Goal: Information Seeking & Learning: Learn about a topic

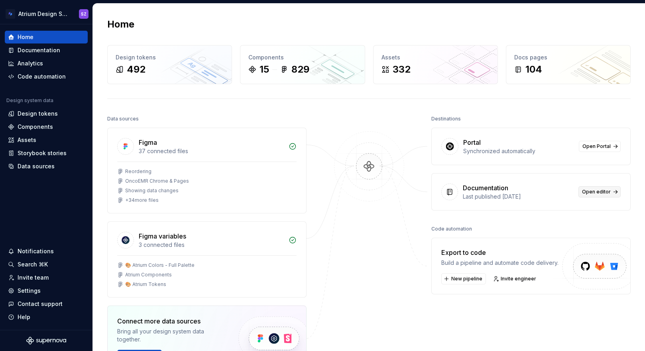
click at [587, 193] on span "Open editor" at bounding box center [596, 192] width 29 height 6
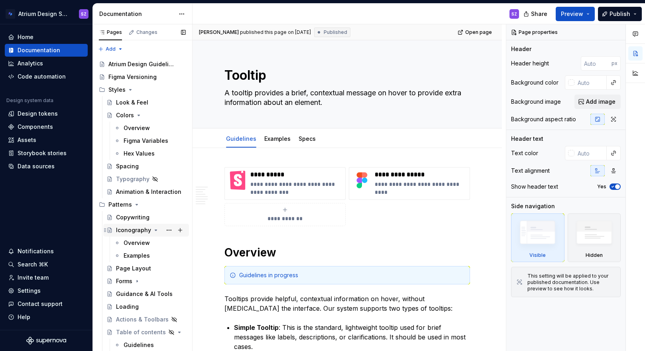
click at [130, 232] on div "Iconography" at bounding box center [133, 230] width 35 height 8
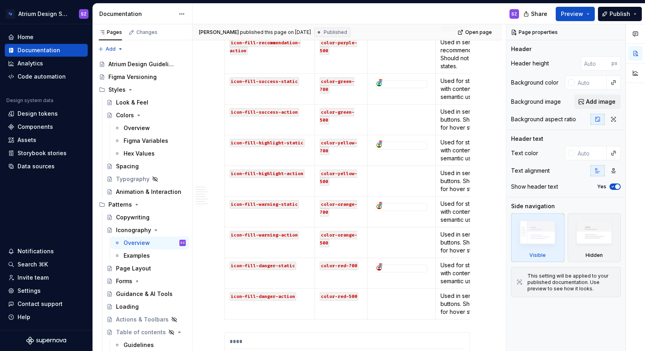
scroll to position [951, 0]
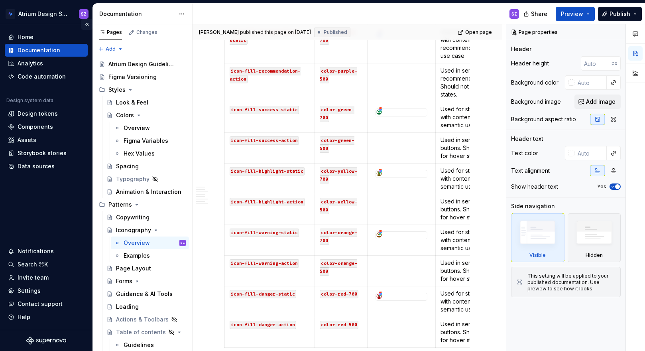
click at [86, 26] on button "Collapse sidebar" at bounding box center [86, 24] width 11 height 11
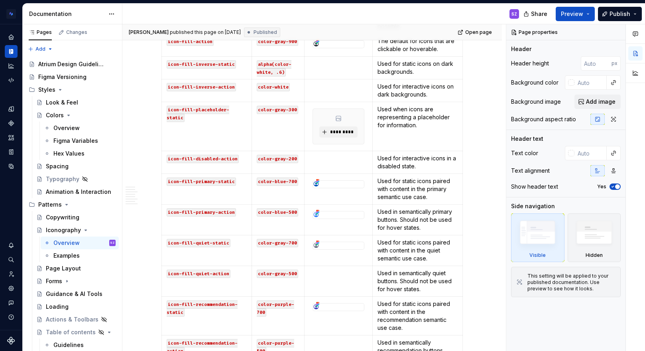
scroll to position [644, 0]
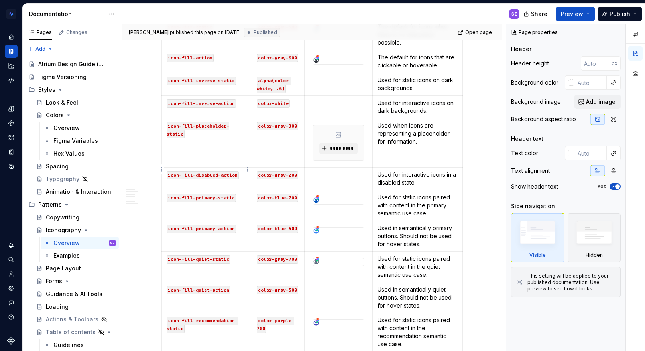
click at [225, 171] on code "icon-fill-disabled-action" at bounding box center [203, 175] width 72 height 8
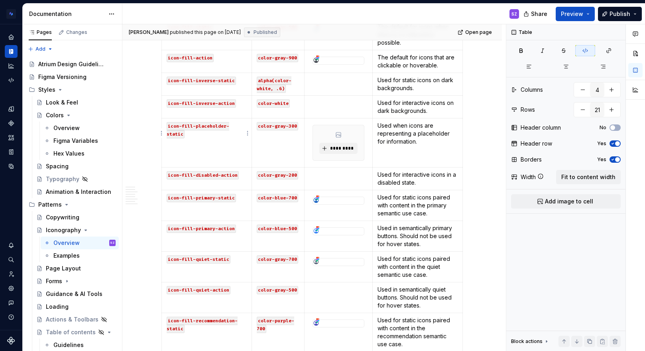
click at [207, 122] on code "icon-fill-placeholder-static" at bounding box center [198, 130] width 63 height 16
click at [205, 150] on td "icon-fill-placeholder-static" at bounding box center [207, 142] width 90 height 49
click at [205, 118] on td "icon-fill-placeholder-static" at bounding box center [207, 142] width 90 height 49
click at [204, 122] on code "icon-fill-placeholder-static" at bounding box center [198, 130] width 63 height 16
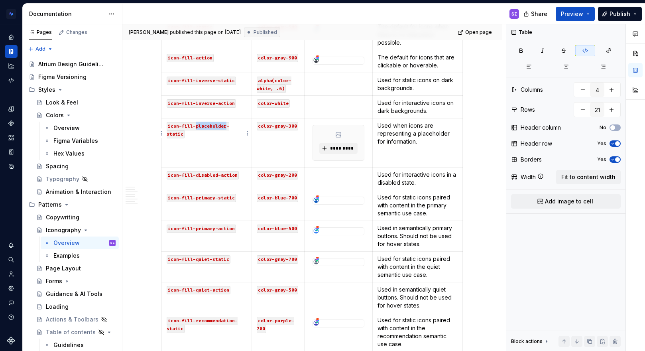
click at [204, 122] on code "icon-fill-placeholder-static" at bounding box center [198, 130] width 63 height 16
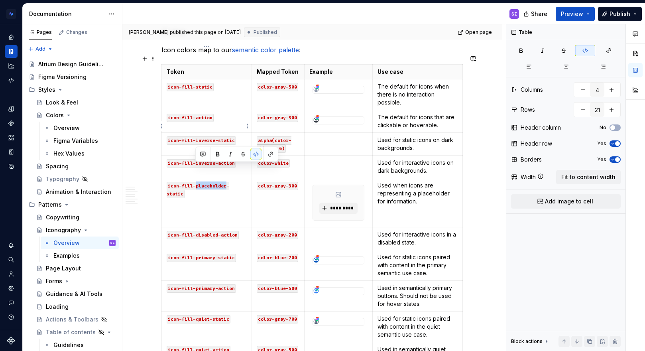
scroll to position [583, 0]
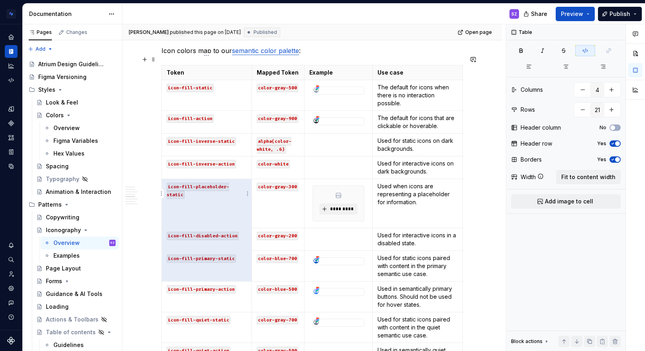
click at [199, 199] on td "icon-fill-placeholder-static" at bounding box center [207, 203] width 90 height 49
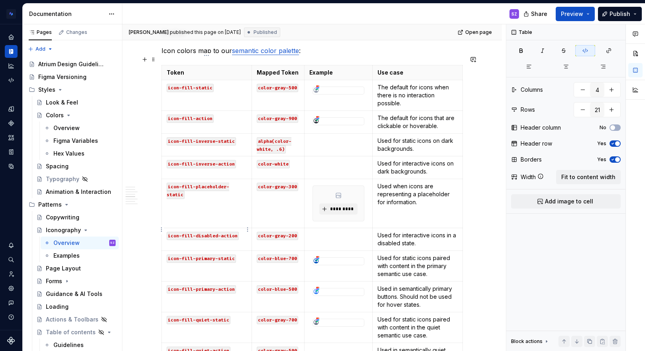
click at [226, 232] on code "icon-fill-disabled-action" at bounding box center [203, 236] width 72 height 8
click at [225, 232] on code "icon-fill-disabled-action" at bounding box center [203, 236] width 72 height 8
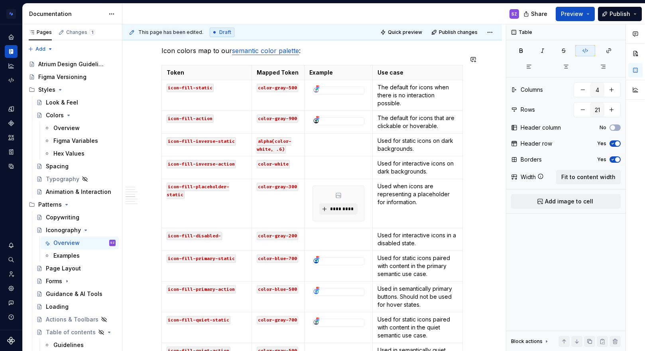
type textarea "*"
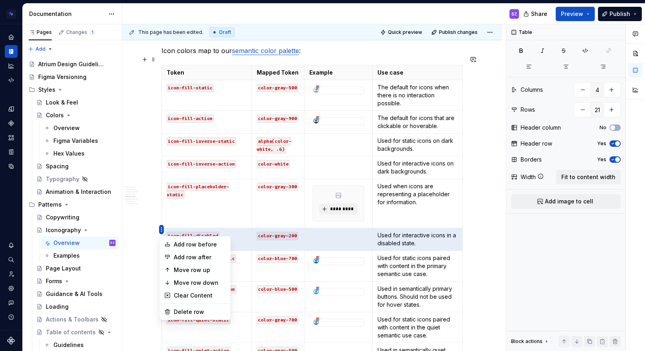
click at [168, 191] on html "Atrium Design System SZ Design system data Documentation SZ Share Preview Publi…" at bounding box center [322, 175] width 645 height 351
click at [242, 214] on html "Atrium Design System SZ Design system data Documentation SZ Share Preview Publi…" at bounding box center [322, 175] width 645 height 351
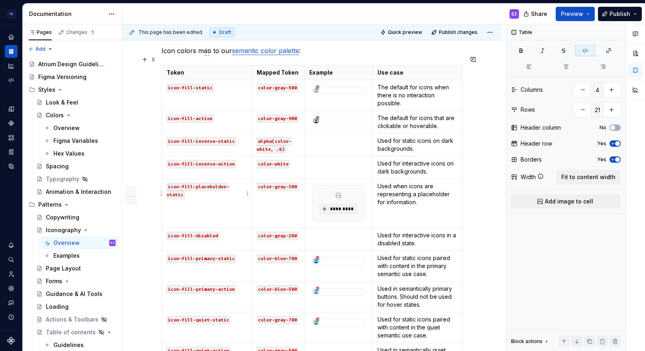
click at [229, 183] on code "icon-fill-placeholder-static" at bounding box center [198, 191] width 63 height 16
click at [228, 232] on td "icon-fill-disabled" at bounding box center [207, 239] width 90 height 23
click at [201, 137] on code "icon-fill-inverse-static" at bounding box center [201, 141] width 69 height 8
click at [205, 160] on code "icon-fill-inverse-action" at bounding box center [201, 164] width 69 height 8
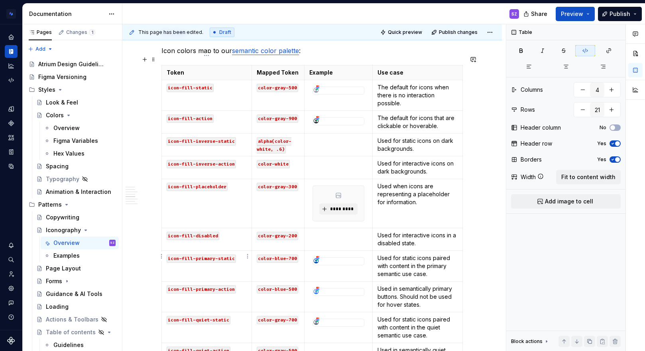
click at [205, 254] on code "icon-fill-primary-static" at bounding box center [201, 258] width 69 height 8
click at [205, 285] on code "icon-fill-primary-action" at bounding box center [201, 289] width 69 height 8
click at [205, 316] on code "icon-fill-quiet-static" at bounding box center [199, 320] width 64 height 8
click at [201, 346] on code "icon-fill-quiet-action" at bounding box center [199, 350] width 64 height 8
click at [161, 195] on html "Atrium Design System SZ Design system data Documentation SZ Share Preview Publi…" at bounding box center [322, 175] width 645 height 351
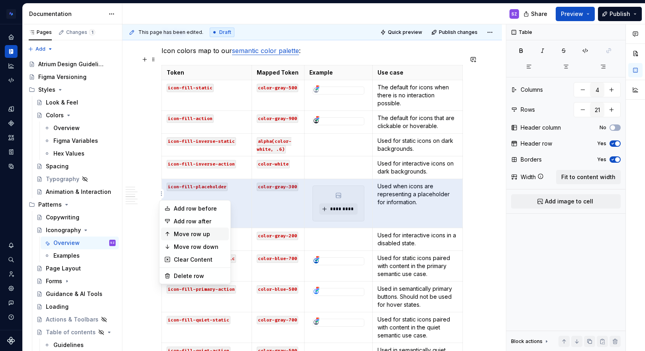
click at [187, 233] on div "Move row up" at bounding box center [200, 234] width 52 height 8
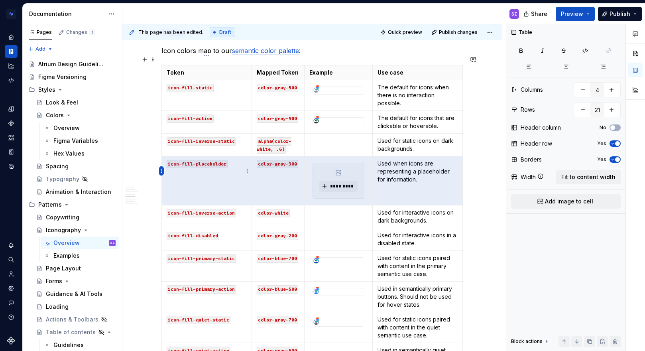
click at [161, 169] on html "Atrium Design System SZ Design system data Documentation SZ Share Preview Publi…" at bounding box center [322, 175] width 645 height 351
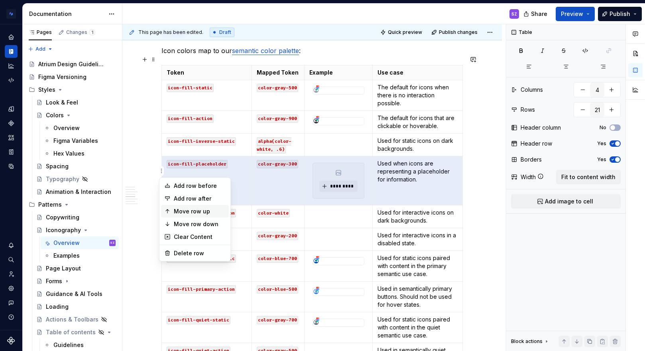
click at [193, 212] on div "Move row up" at bounding box center [200, 211] width 52 height 8
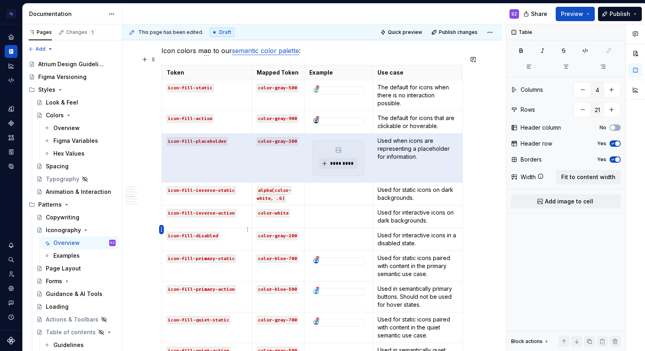
click at [161, 228] on html "Atrium Design System SZ Design system data Documentation SZ Share Preview Publi…" at bounding box center [322, 175] width 645 height 351
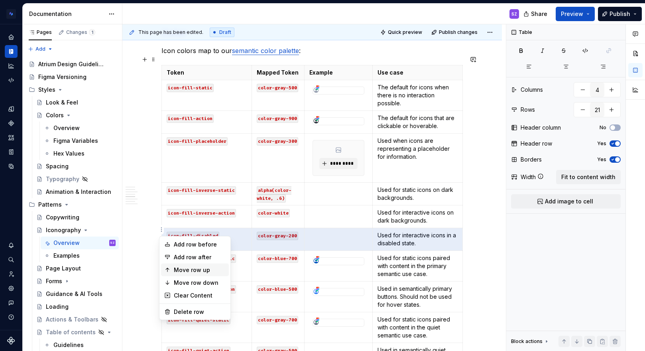
click at [188, 271] on div "Move row up" at bounding box center [200, 270] width 52 height 8
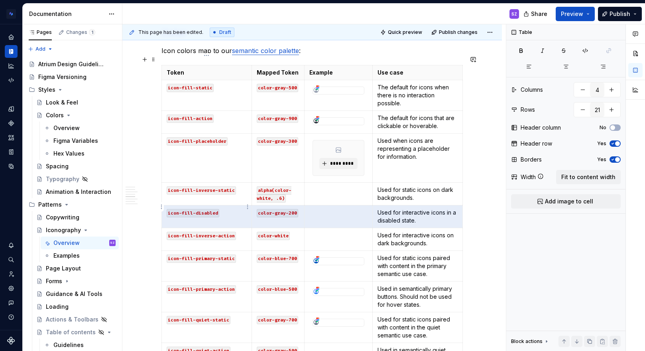
click at [163, 208] on html "Atrium Design System SZ Design system data Documentation SZ Share Preview Publi…" at bounding box center [322, 175] width 645 height 351
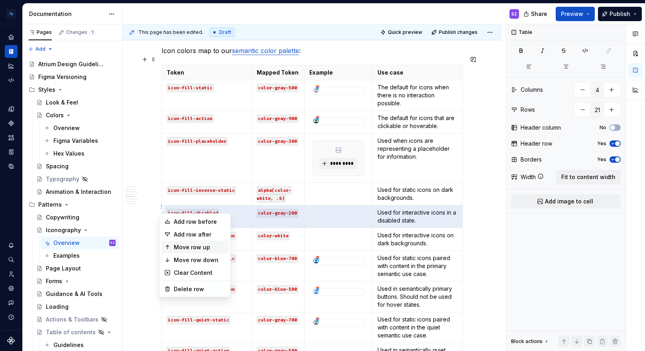
click at [193, 249] on div "Move row up" at bounding box center [200, 247] width 52 height 8
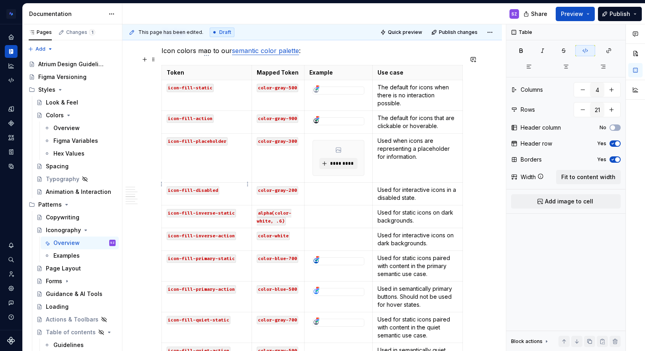
click at [224, 186] on p "icon-fill-disabled" at bounding box center [207, 190] width 80 height 8
click at [415, 148] on p "Used when icons are representing a placeholder for information." at bounding box center [418, 149] width 80 height 24
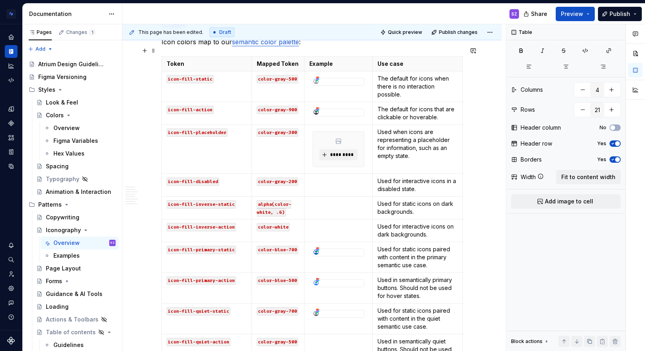
scroll to position [592, 0]
click at [292, 74] on code "color-gray-500" at bounding box center [277, 78] width 41 height 8
click at [292, 105] on code "color-gray-900" at bounding box center [277, 109] width 41 height 8
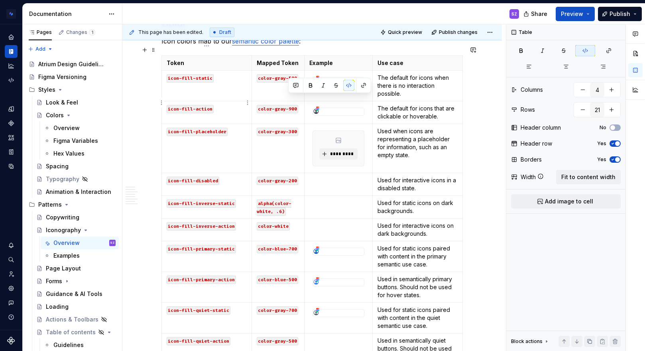
click at [198, 105] on code "icon-fill-action" at bounding box center [190, 109] width 47 height 8
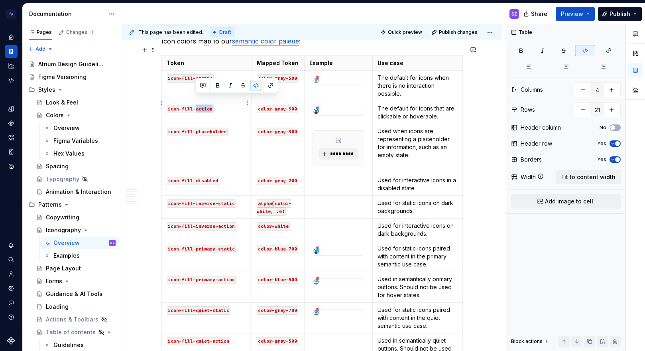
click at [198, 105] on code "icon-fill-action" at bounding box center [190, 109] width 47 height 8
click at [288, 105] on code "color-gray-900" at bounding box center [277, 109] width 41 height 8
click at [208, 150] on td "icon-fill-placeholder" at bounding box center [207, 148] width 90 height 49
click at [223, 199] on code "icon-fill-inverse-static" at bounding box center [201, 203] width 69 height 8
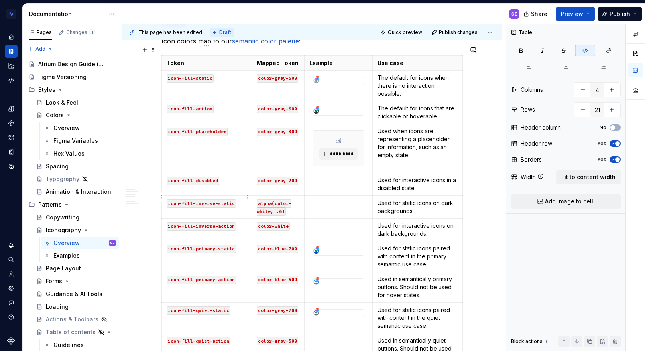
click at [223, 199] on code "icon-fill-inverse-static" at bounding box center [201, 203] width 69 height 8
click at [224, 222] on code "icon-fill-inverse-action" at bounding box center [201, 226] width 69 height 8
click at [222, 241] on td "icon-fill-primary-static" at bounding box center [207, 256] width 90 height 31
type textarea "*"
